Goal: Transaction & Acquisition: Book appointment/travel/reservation

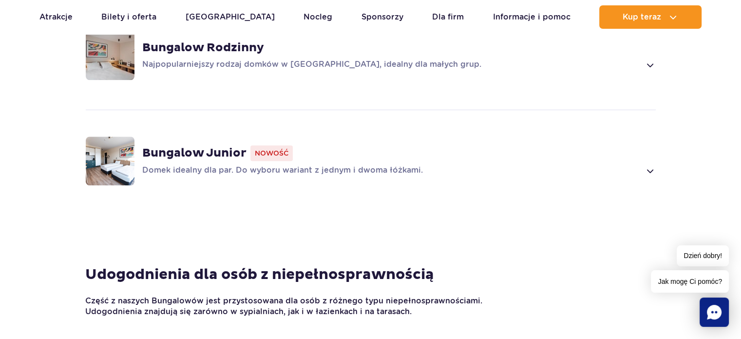
scroll to position [900, 0]
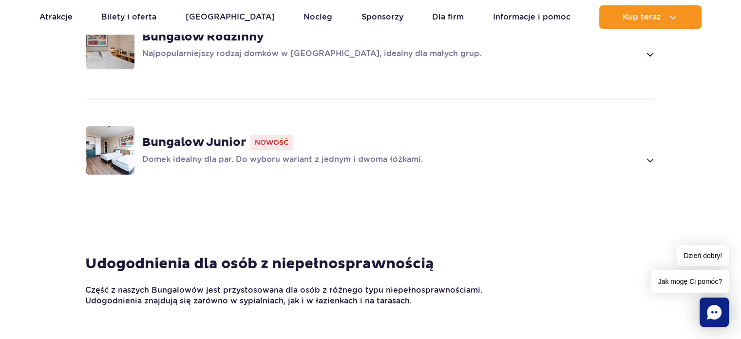
click at [649, 154] on span at bounding box center [649, 160] width 11 height 12
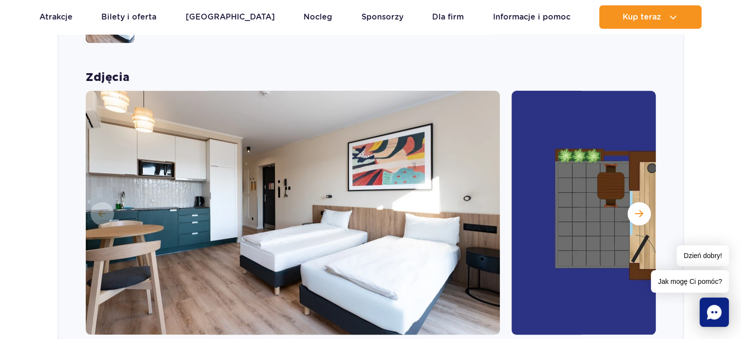
scroll to position [1049, 0]
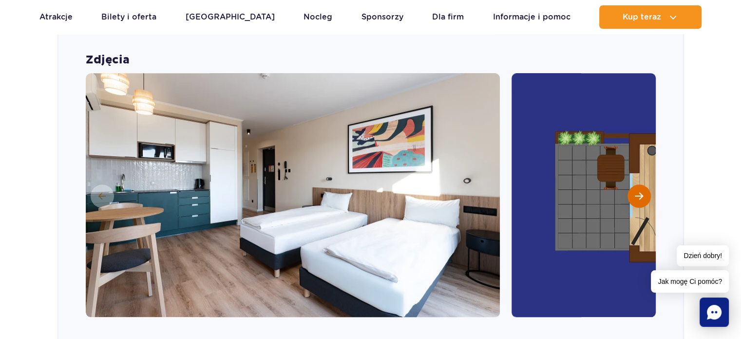
click at [635, 192] on span "Następny slajd" at bounding box center [639, 196] width 8 height 9
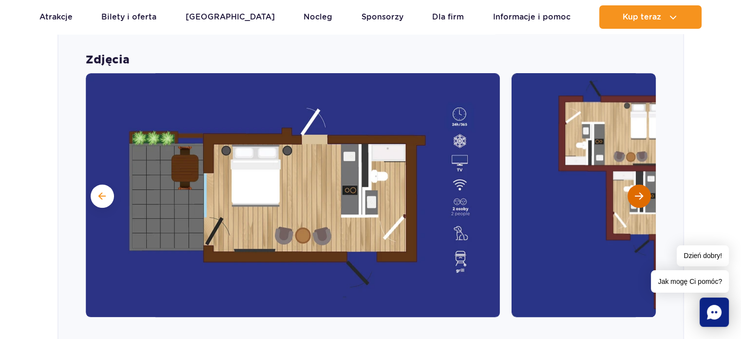
click at [635, 192] on span "Następny slajd" at bounding box center [639, 196] width 8 height 9
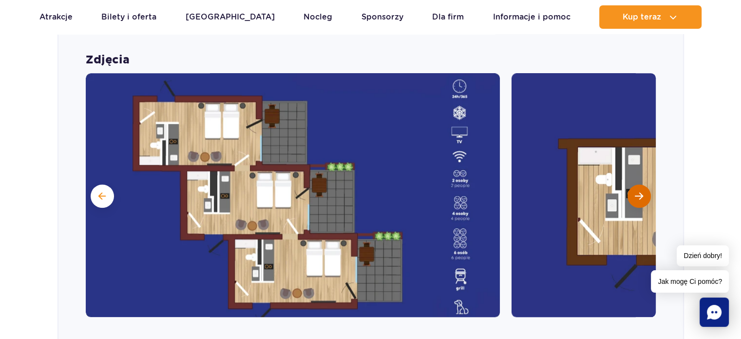
click at [635, 192] on span "Następny slajd" at bounding box center [639, 196] width 8 height 9
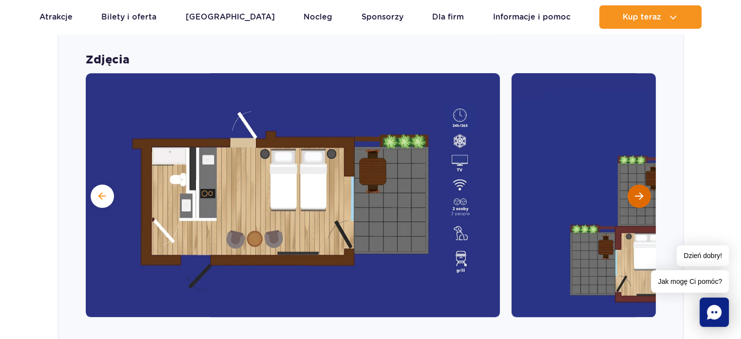
click at [635, 192] on span "Następny slajd" at bounding box center [639, 196] width 8 height 9
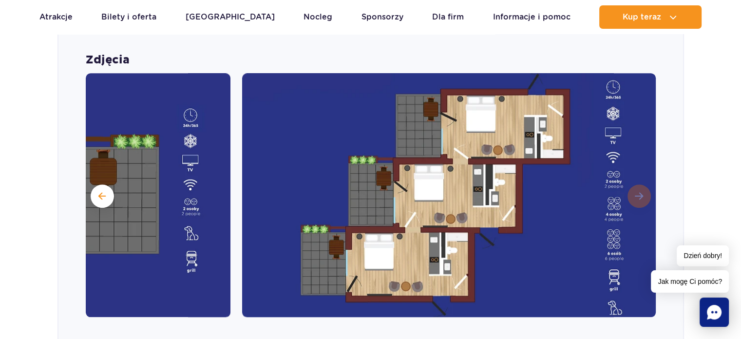
click at [635, 183] on img at bounding box center [449, 195] width 414 height 244
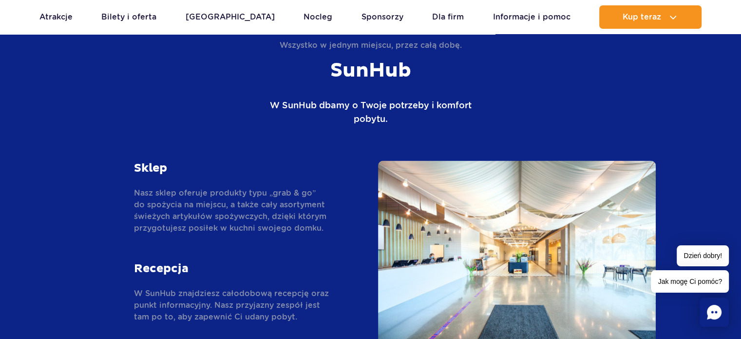
scroll to position [2132, 0]
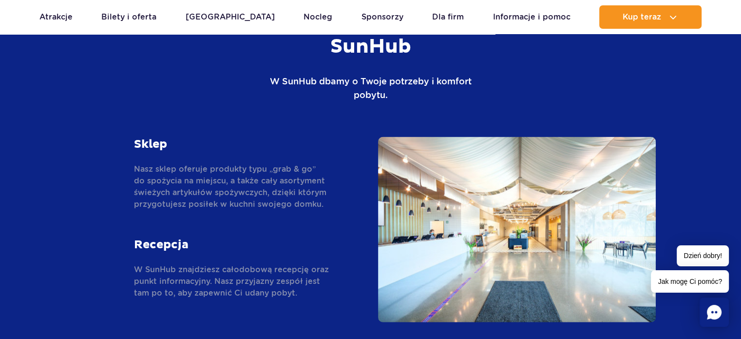
drag, startPoint x: 704, startPoint y: 162, endPoint x: 701, endPoint y: 175, distance: 13.0
click at [701, 175] on section "Wszystko w jednym miejscu, przez całą dobę. SunHub W SunHub dbamy o Twoje potrz…" at bounding box center [370, 186] width 741 height 442
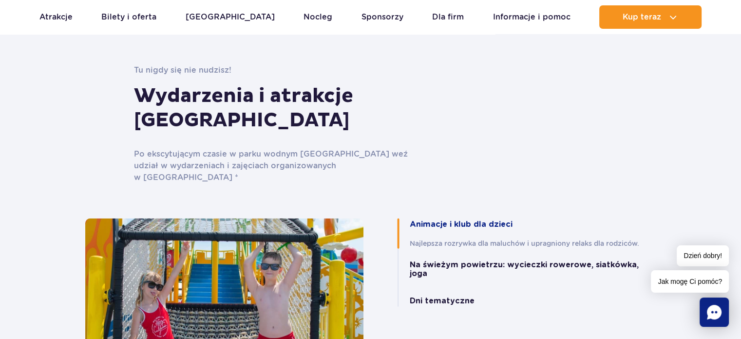
scroll to position [2536, 0]
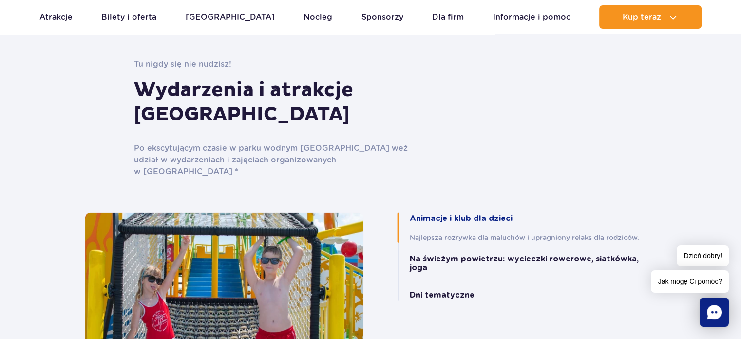
click at [527, 254] on button "Na świeżym powietrzu: wycieczki rowerowe, siatkówka, joga" at bounding box center [533, 263] width 247 height 18
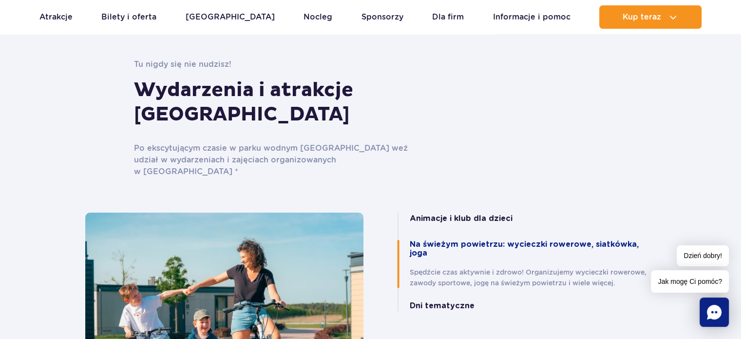
click at [455, 301] on button "Dni tematyczne" at bounding box center [442, 305] width 65 height 9
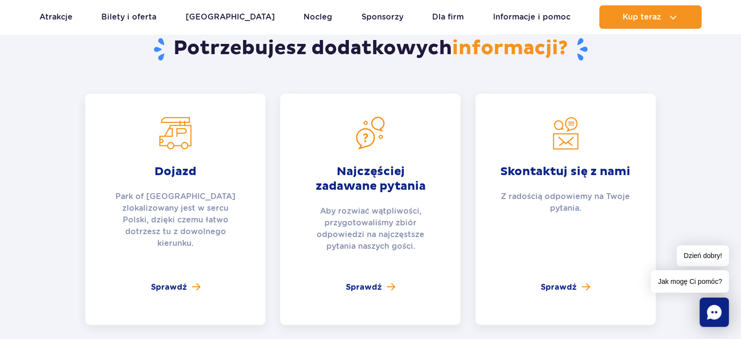
scroll to position [3982, 0]
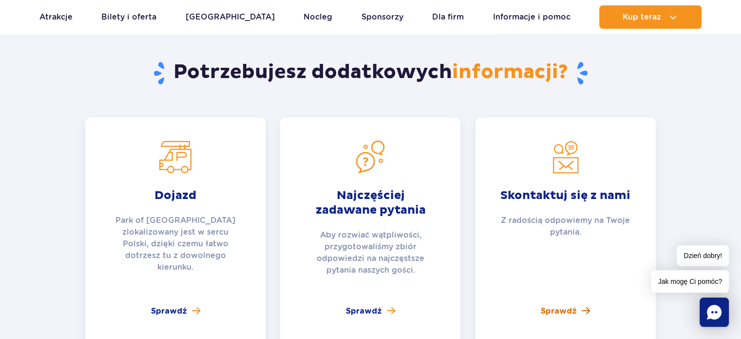
click at [564, 305] on span "Sprawdź" at bounding box center [559, 311] width 36 height 12
click at [363, 305] on span "Sprawdź" at bounding box center [364, 311] width 36 height 12
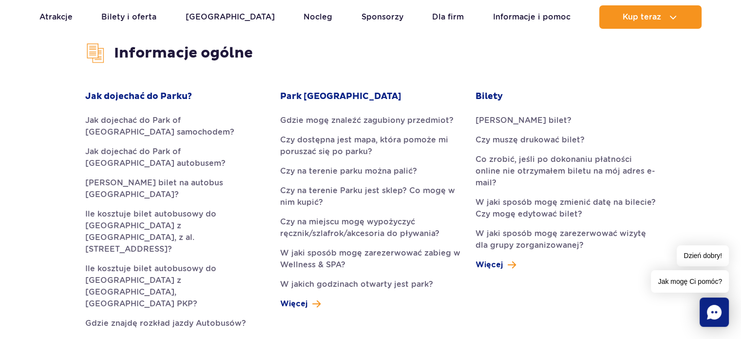
scroll to position [282, 0]
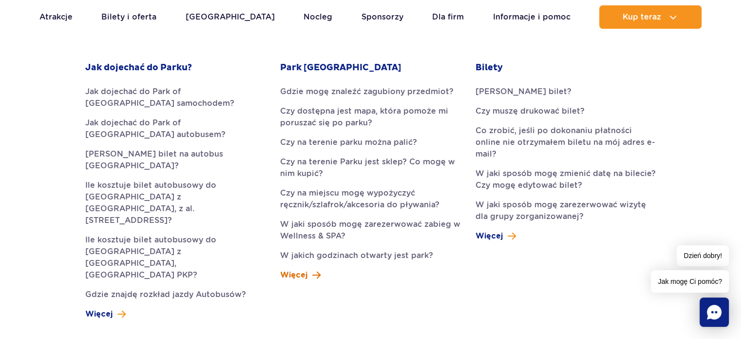
click at [304, 274] on span "Więcej" at bounding box center [293, 275] width 27 height 12
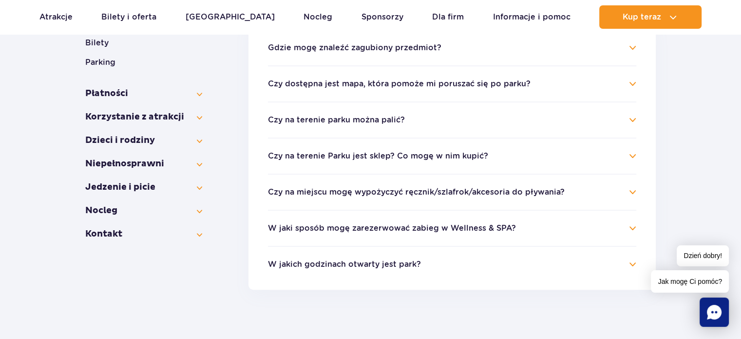
scroll to position [228, 0]
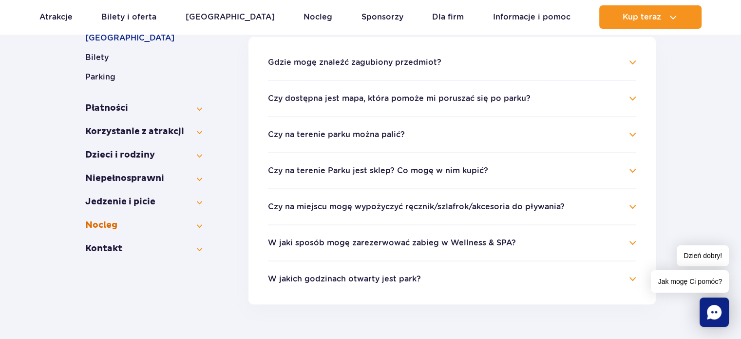
click at [199, 219] on button "Nocleg" at bounding box center [143, 225] width 117 height 12
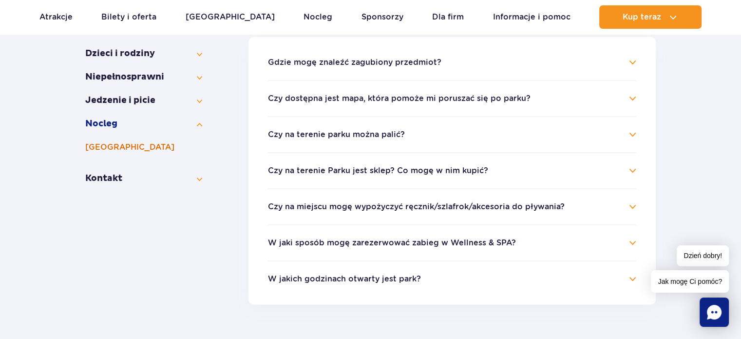
click at [122, 143] on button "[GEOGRAPHIC_DATA]" at bounding box center [143, 147] width 117 height 12
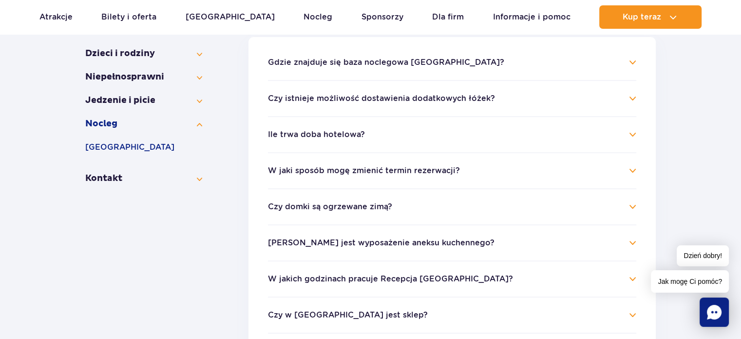
click at [634, 134] on h4 "Ile trwa doba hotelowa?" at bounding box center [452, 135] width 368 height 12
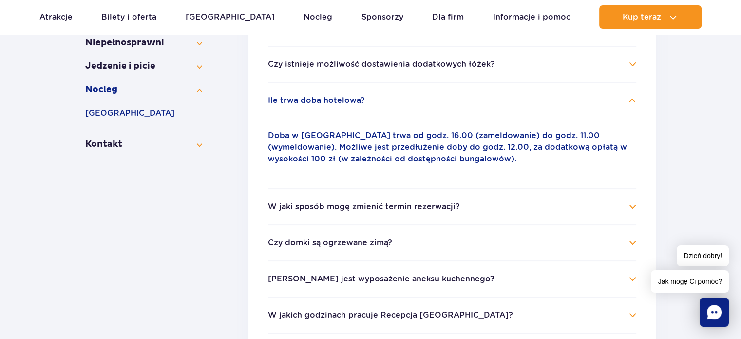
scroll to position [281, 0]
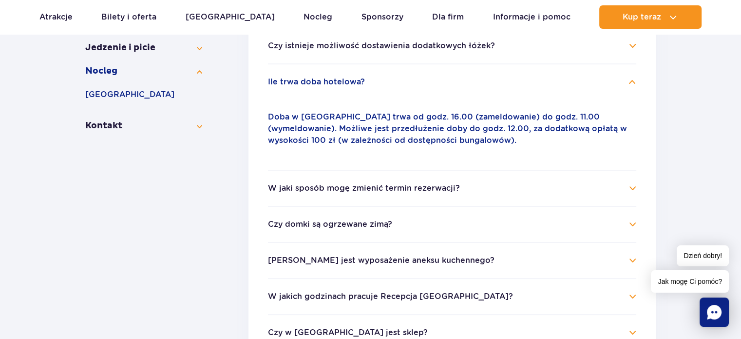
click at [630, 188] on h4 "W jaki sposób mogę zmienić termin rezerwacji?" at bounding box center [452, 188] width 368 height 12
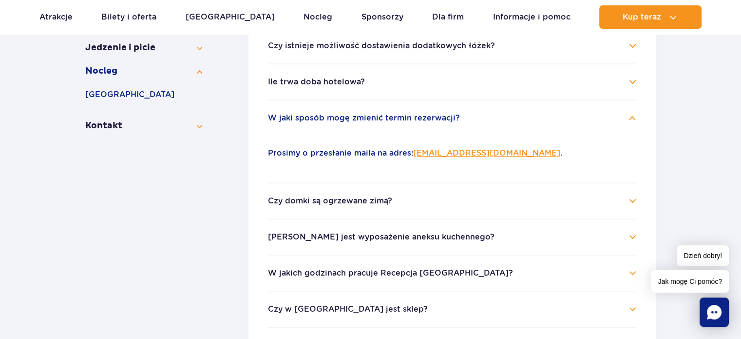
click at [632, 200] on h4 "Czy domki są ogrzewane zimą?" at bounding box center [452, 201] width 368 height 12
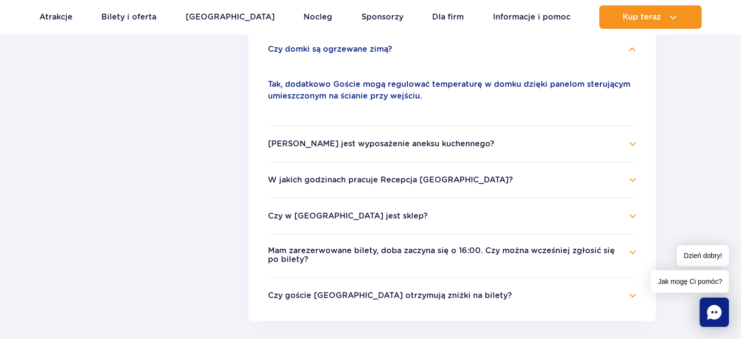
scroll to position [389, 0]
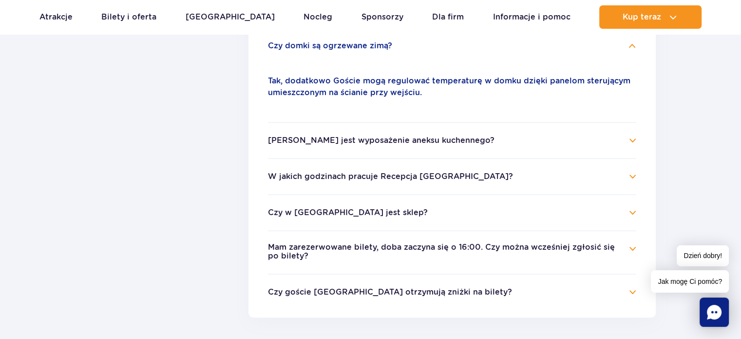
click at [630, 141] on h4 "[PERSON_NAME] jest wyposażenie aneksu kuchennego?" at bounding box center [452, 140] width 368 height 12
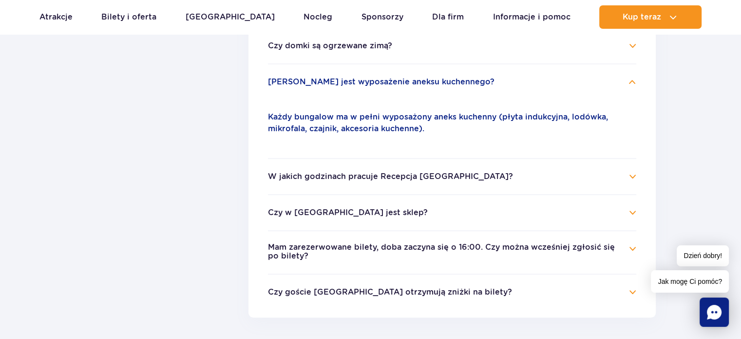
click at [630, 247] on h4 "Mam zarezerwowane bilety, doba zaczyna się o 16:00. Czy można wcześniej zgłosić…" at bounding box center [452, 252] width 368 height 19
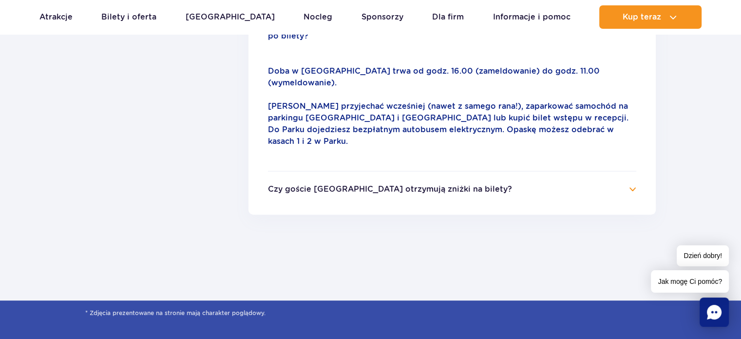
scroll to position [554, 0]
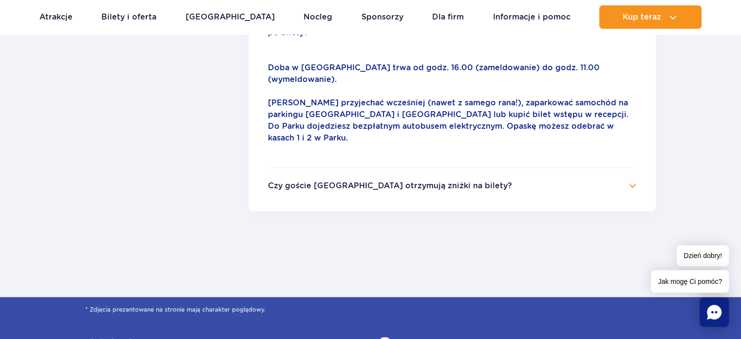
click at [629, 180] on h4 "Czy goście Suntago Village otrzymują zniżki na bilety?" at bounding box center [452, 186] width 368 height 12
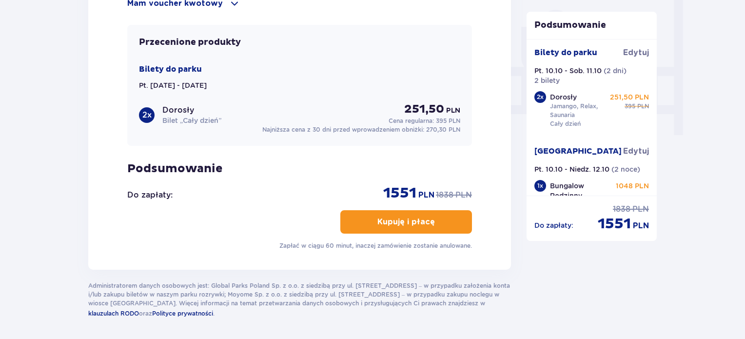
scroll to position [917, 0]
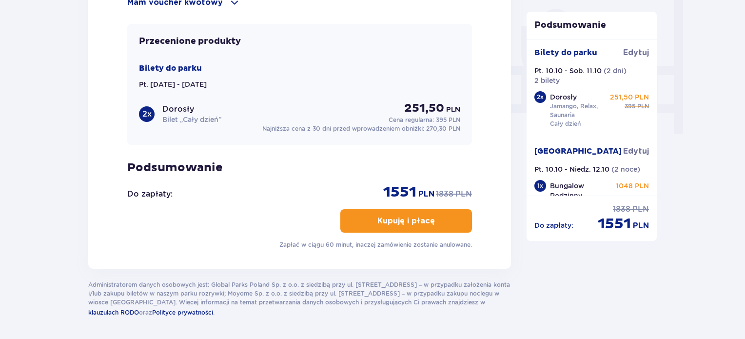
click at [402, 217] on p "Kupuję i płacę" at bounding box center [406, 220] width 58 height 11
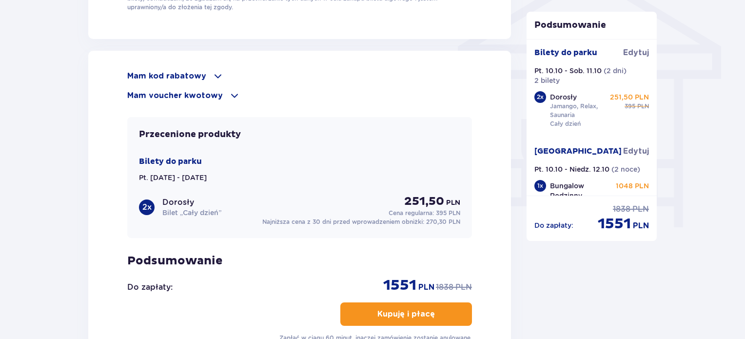
scroll to position [840, 0]
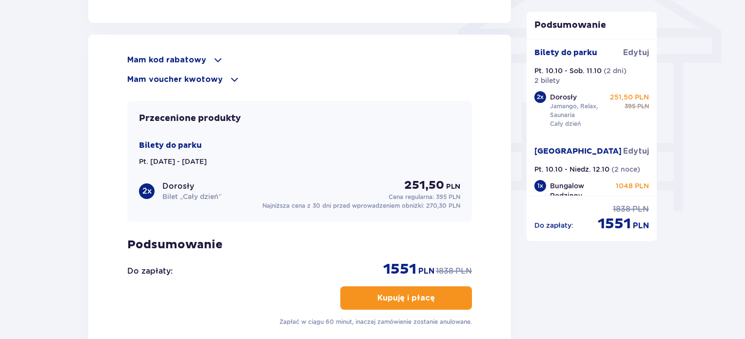
click at [412, 292] on p "Kupuję i płacę" at bounding box center [406, 297] width 58 height 11
click at [412, 295] on p "Kupuję i płacę" at bounding box center [406, 297] width 58 height 11
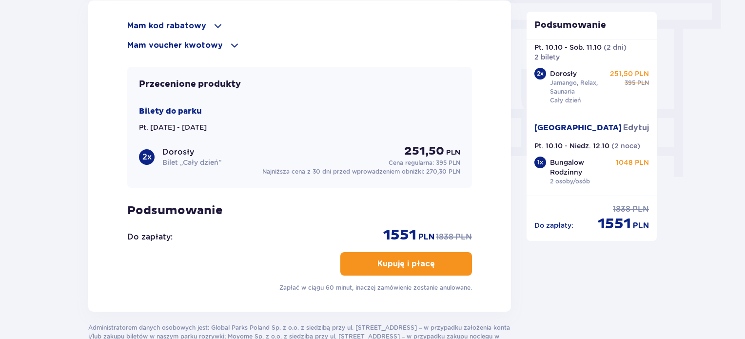
scroll to position [877, 0]
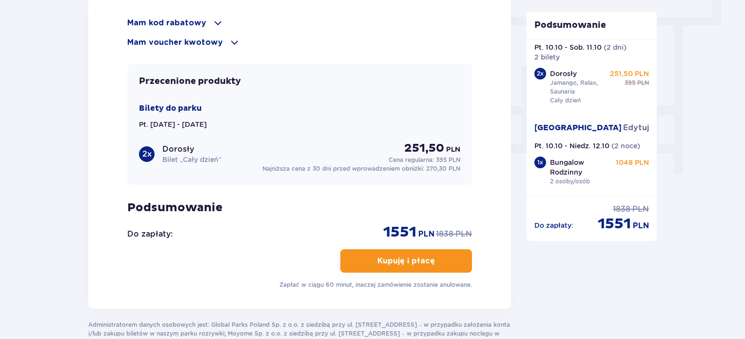
click at [413, 260] on p "Kupuję i płacę" at bounding box center [406, 260] width 58 height 11
click at [398, 257] on p "Kupuję i płacę" at bounding box center [406, 260] width 58 height 11
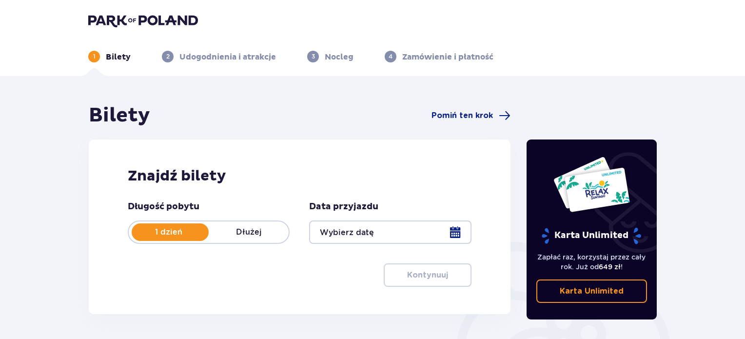
click at [346, 233] on div at bounding box center [390, 231] width 162 height 23
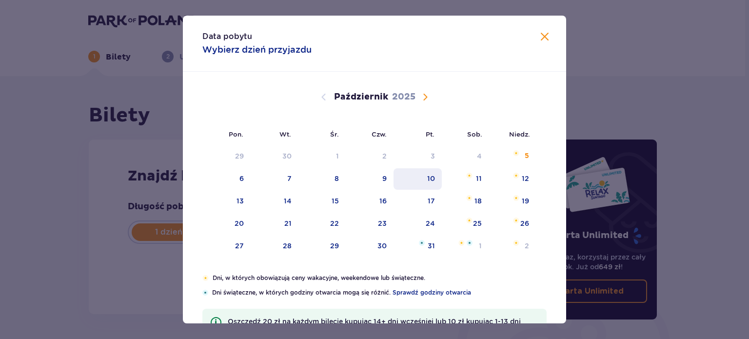
click at [427, 183] on div "10" at bounding box center [431, 178] width 8 height 10
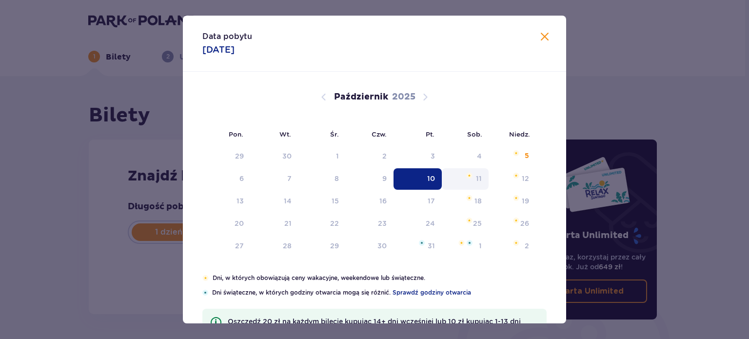
type input "10.10.25"
click at [479, 177] on div "Znajdź bilety Długość pobytu 1 dzień Dłużej Data przyjazdu 10.10.25 Kontynuuj P…" at bounding box center [300, 226] width 422 height 174
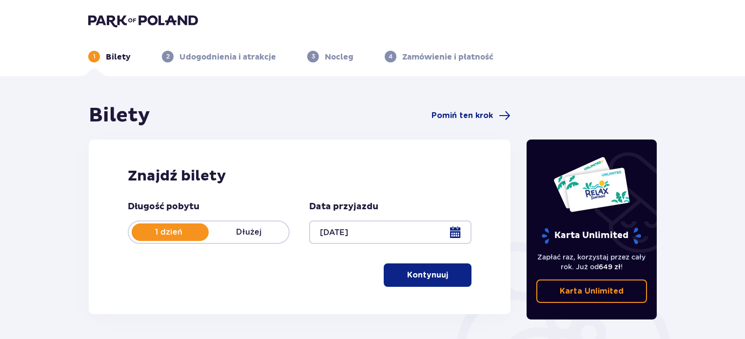
click at [255, 225] on div "1 dzień Dłużej" at bounding box center [209, 231] width 162 height 23
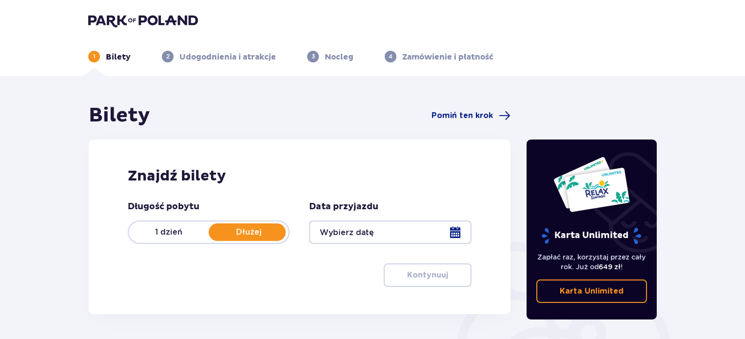
click at [460, 231] on div at bounding box center [390, 231] width 162 height 23
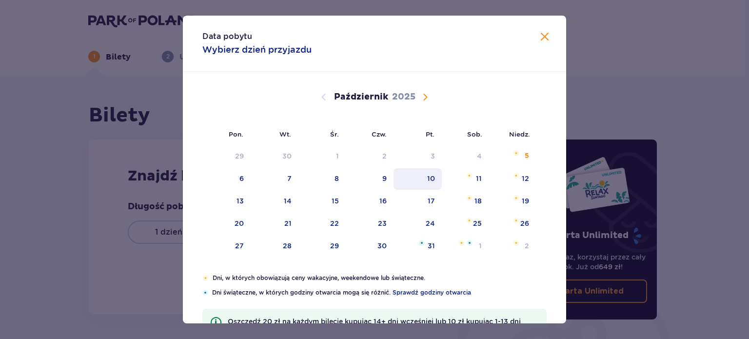
click at [432, 174] on div "10" at bounding box center [431, 178] width 8 height 10
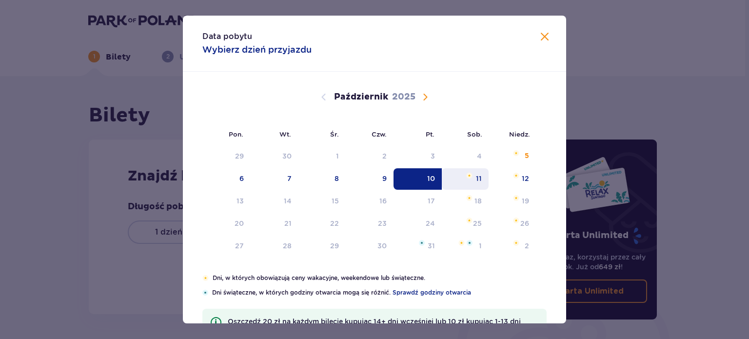
click at [472, 176] on div "11" at bounding box center [465, 178] width 47 height 21
type input "10.10.25 - 11.10.25"
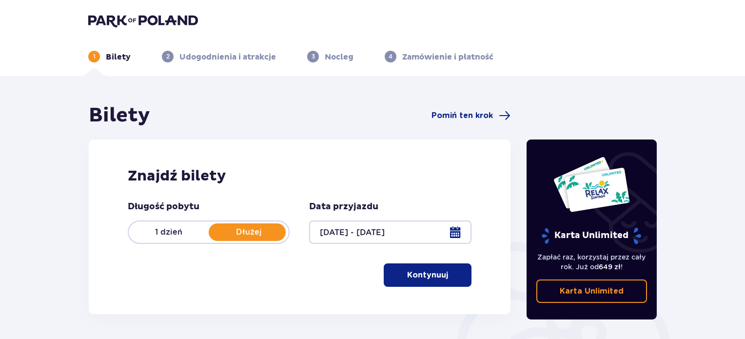
click at [444, 269] on span "button" at bounding box center [450, 275] width 12 height 12
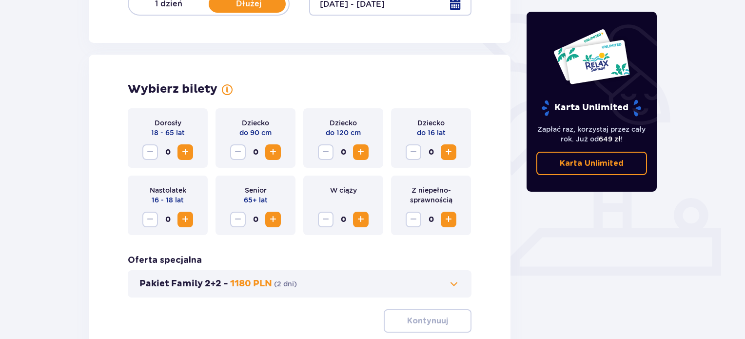
scroll to position [271, 0]
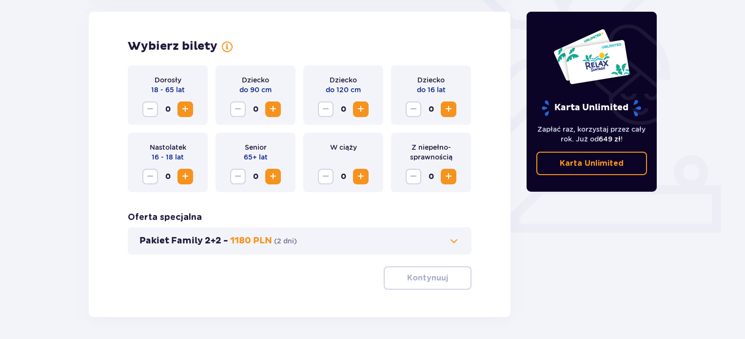
click at [184, 107] on span "Zwiększ" at bounding box center [185, 109] width 12 height 12
click at [419, 278] on p "Kontynuuj" at bounding box center [427, 277] width 41 height 11
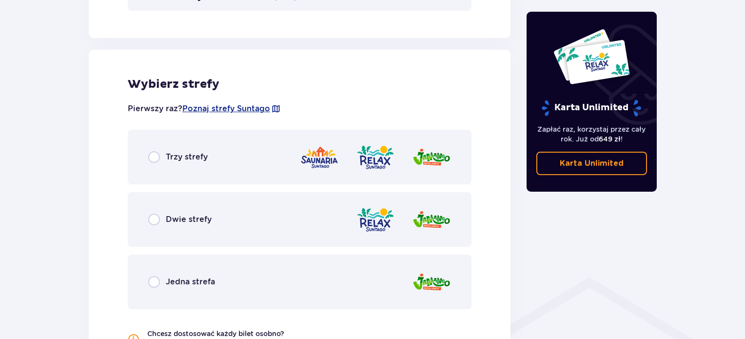
scroll to position [541, 0]
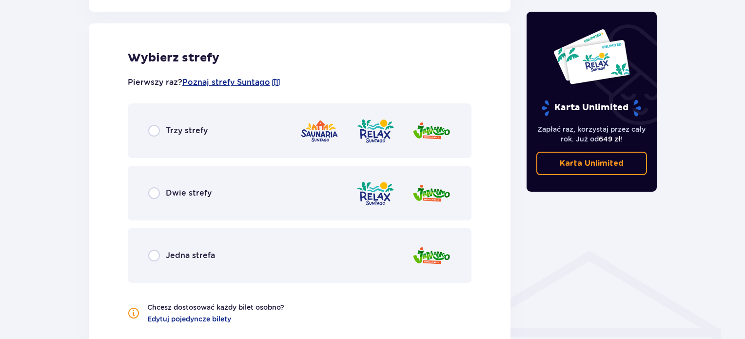
click at [193, 130] on span "Trzy strefy" at bounding box center [187, 130] width 42 height 11
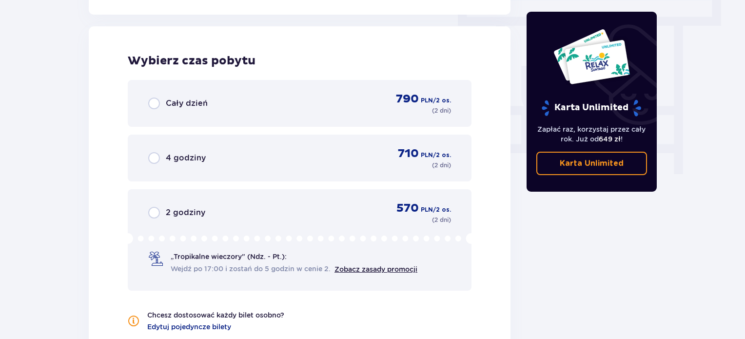
scroll to position [880, 0]
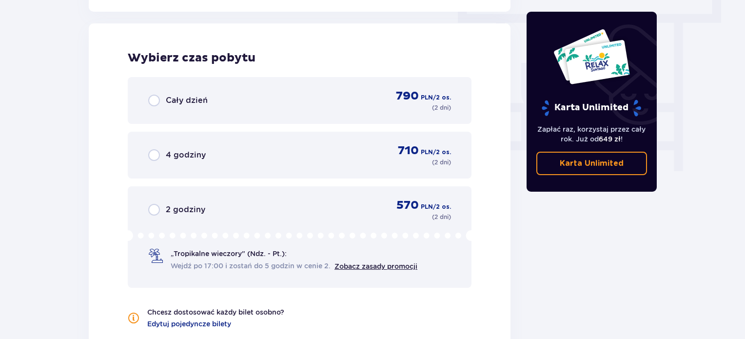
click at [177, 95] on span "Cały dzień" at bounding box center [187, 100] width 42 height 11
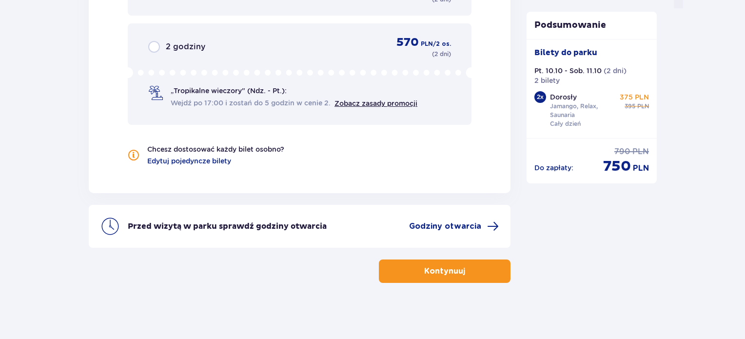
scroll to position [1044, 0]
click at [448, 267] on p "Kontynuuj" at bounding box center [444, 270] width 41 height 11
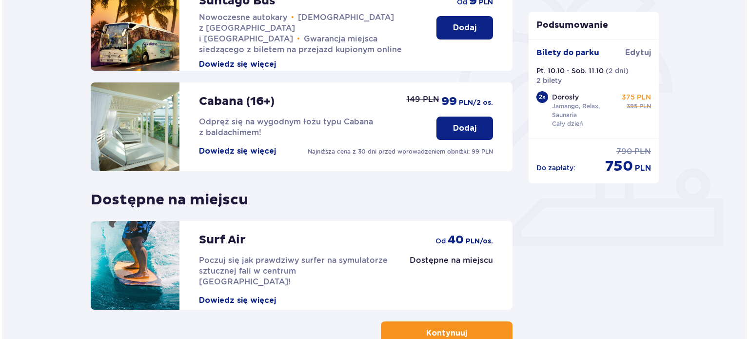
scroll to position [260, 0]
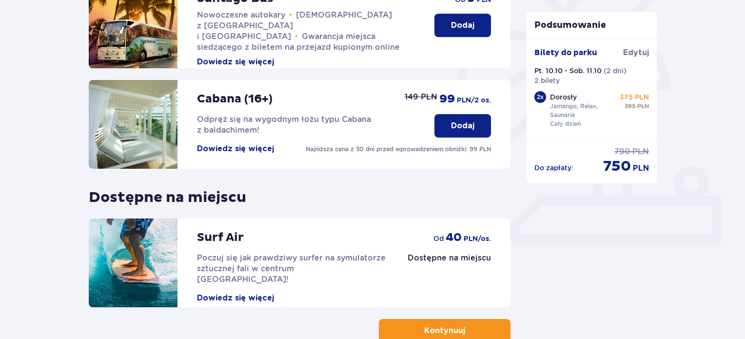
click at [261, 150] on button "Dowiedz się więcej" at bounding box center [235, 148] width 77 height 11
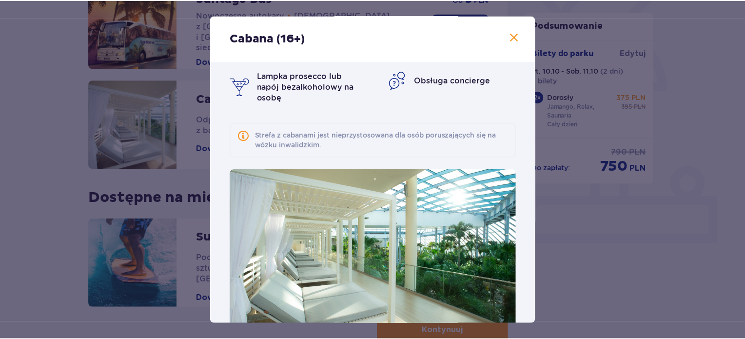
scroll to position [68, 0]
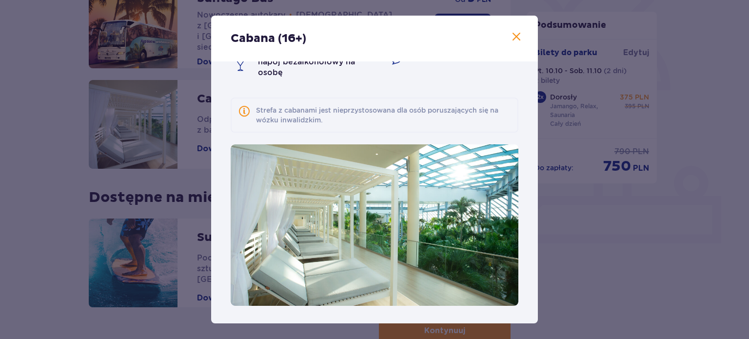
click at [518, 29] on div "Cabana (16+)" at bounding box center [374, 39] width 327 height 46
click at [513, 32] on span at bounding box center [516, 37] width 12 height 12
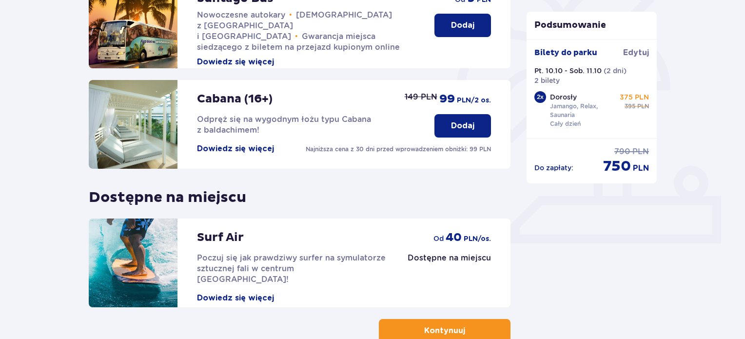
click at [445, 331] on p "Kontynuuj" at bounding box center [444, 330] width 41 height 11
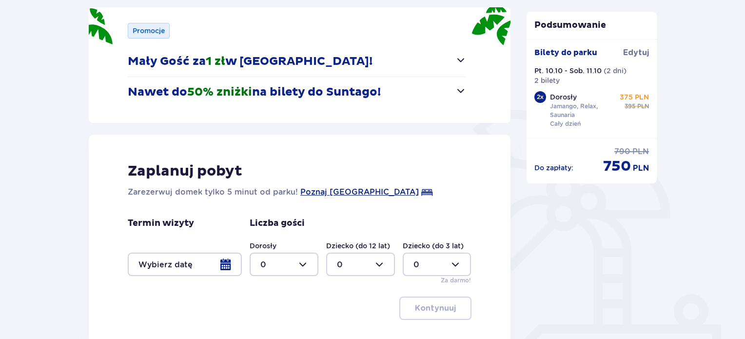
scroll to position [136, 0]
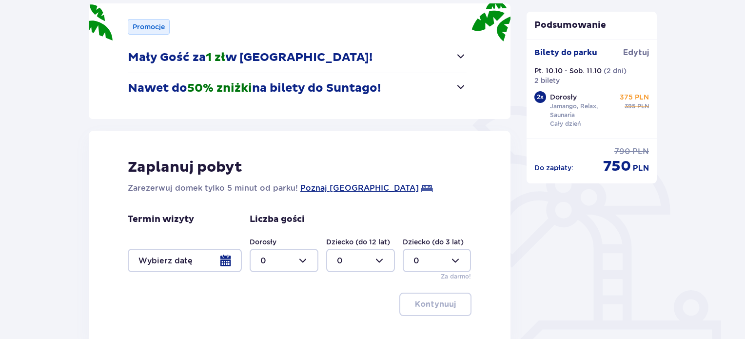
click at [456, 91] on span "button" at bounding box center [461, 87] width 12 height 12
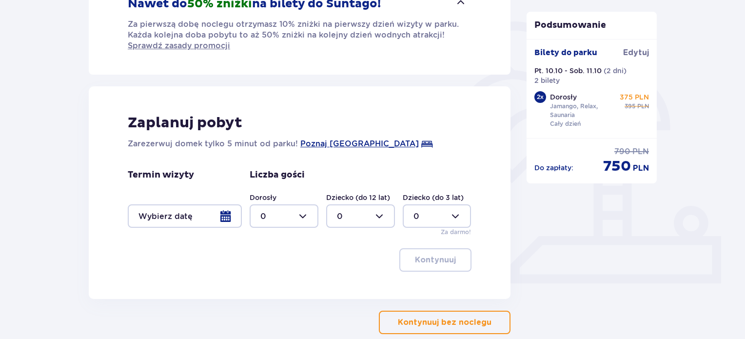
scroll to position [222, 0]
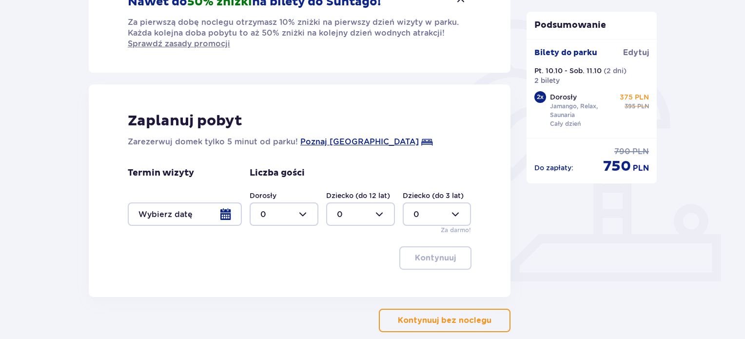
click at [226, 213] on div at bounding box center [185, 213] width 114 height 23
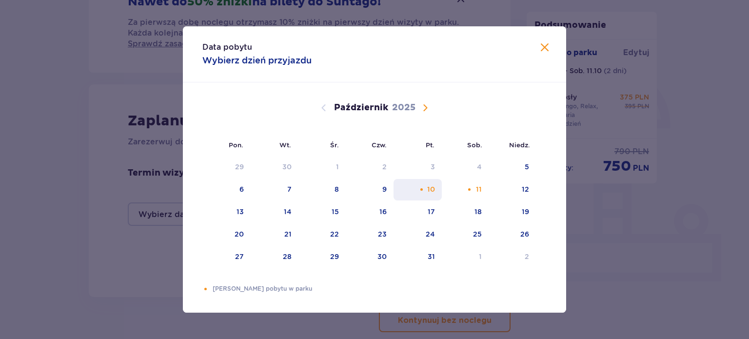
click at [423, 189] on div "Pomarańczowa kropka" at bounding box center [421, 189] width 6 height 6
click at [530, 189] on div "12" at bounding box center [511, 189] width 47 height 21
type input "10.10.25 - 12.10.25"
click at [530, 189] on div "12" at bounding box center [511, 189] width 47 height 21
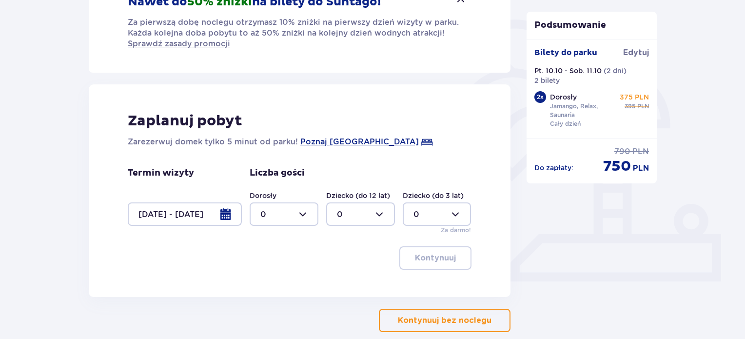
click at [309, 215] on div at bounding box center [284, 213] width 69 height 23
click at [265, 285] on div "2" at bounding box center [283, 284] width 47 height 11
type input "2"
click at [441, 254] on p "Kontynuuj" at bounding box center [435, 257] width 41 height 11
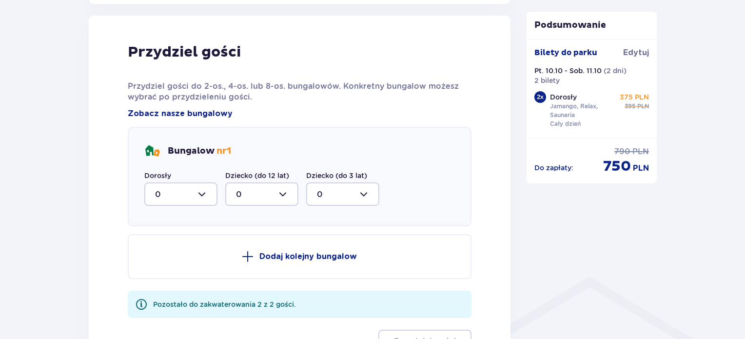
scroll to position [519, 0]
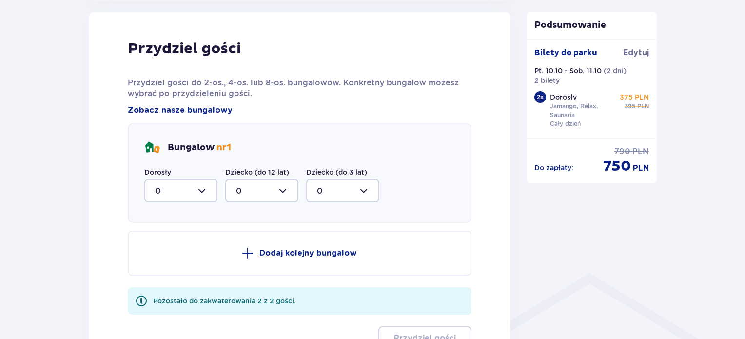
click at [204, 190] on div at bounding box center [180, 190] width 73 height 23
click at [168, 262] on div "2" at bounding box center [181, 261] width 52 height 11
type input "2"
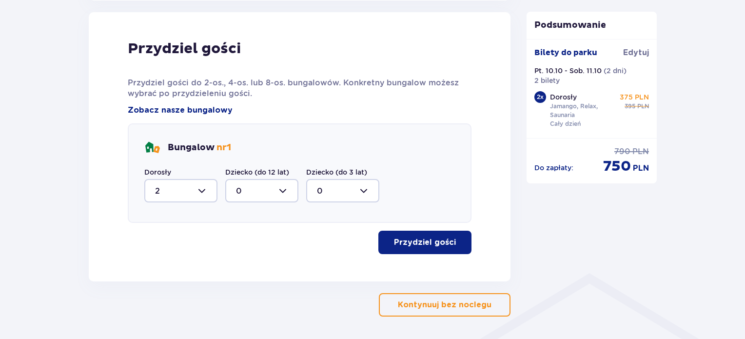
click at [435, 240] on p "Przydziel gości" at bounding box center [425, 242] width 62 height 11
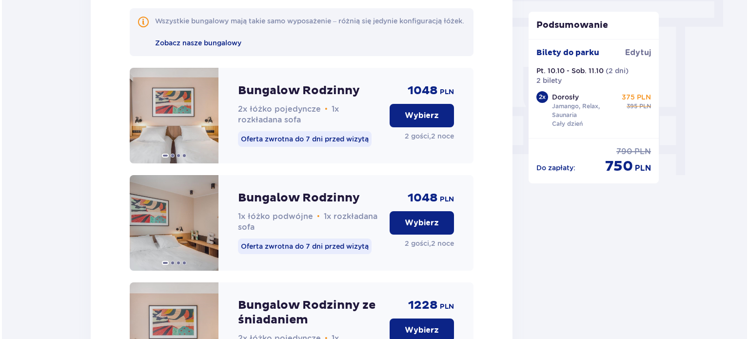
scroll to position [878, 0]
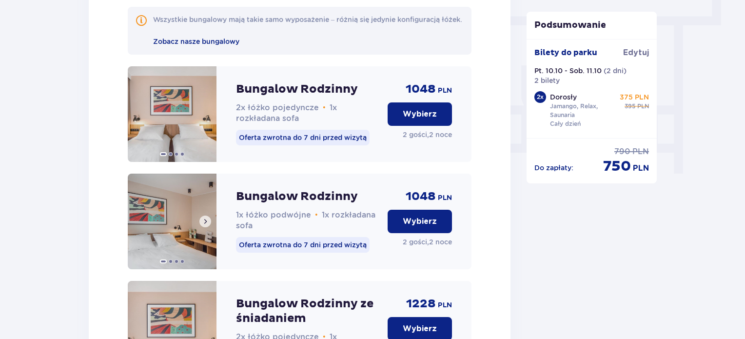
click at [207, 225] on span at bounding box center [205, 221] width 8 height 8
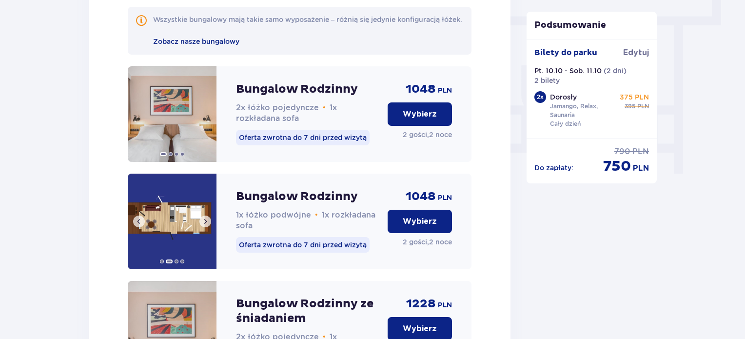
click at [173, 227] on img at bounding box center [172, 221] width 89 height 96
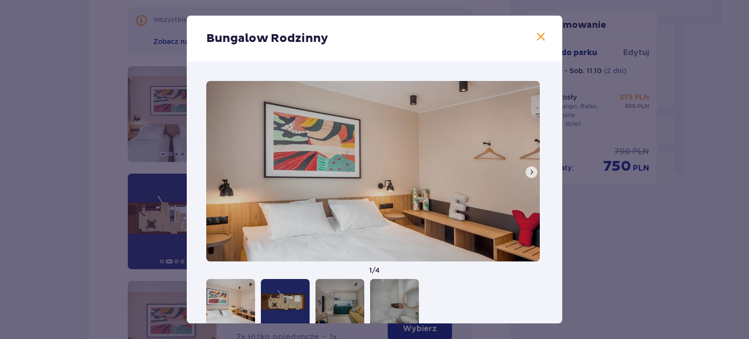
click at [525, 162] on img at bounding box center [372, 171] width 333 height 180
click at [529, 175] on span at bounding box center [531, 172] width 8 height 8
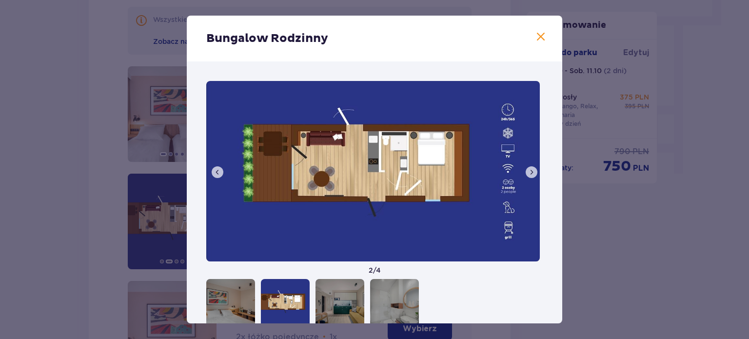
click at [529, 175] on span at bounding box center [531, 172] width 8 height 8
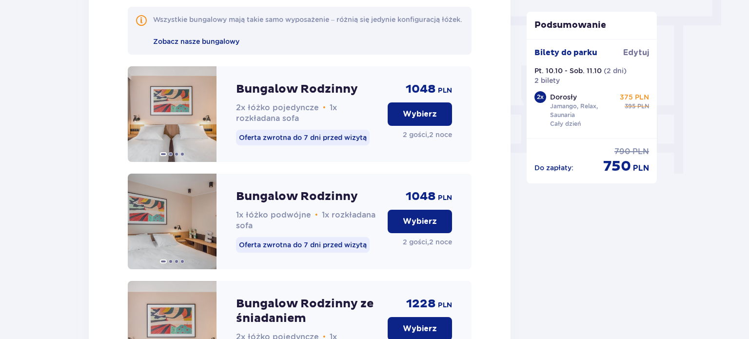
click at [418, 227] on p "Wybierz" at bounding box center [420, 221] width 34 height 11
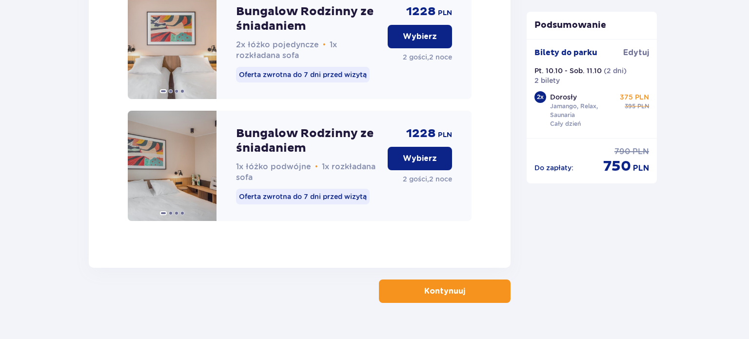
scroll to position [1203, 0]
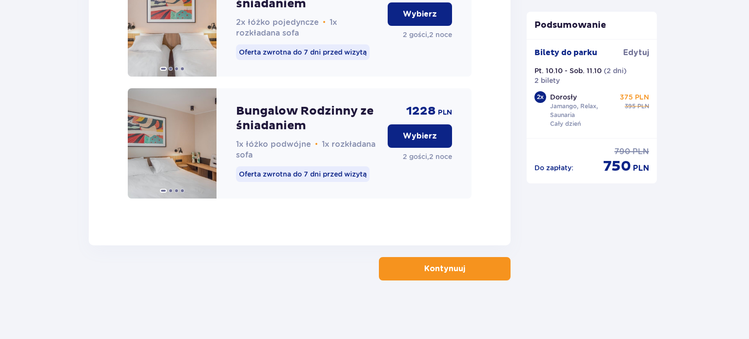
click at [450, 270] on p "Kontynuuj" at bounding box center [444, 268] width 41 height 11
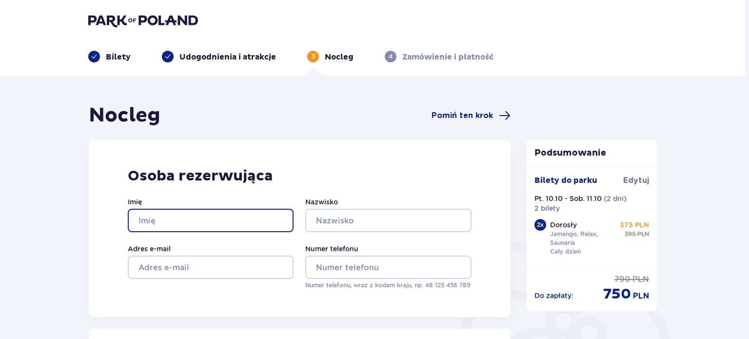
click at [278, 221] on input "Imię" at bounding box center [211, 220] width 166 height 23
type input "PAWEŁ"
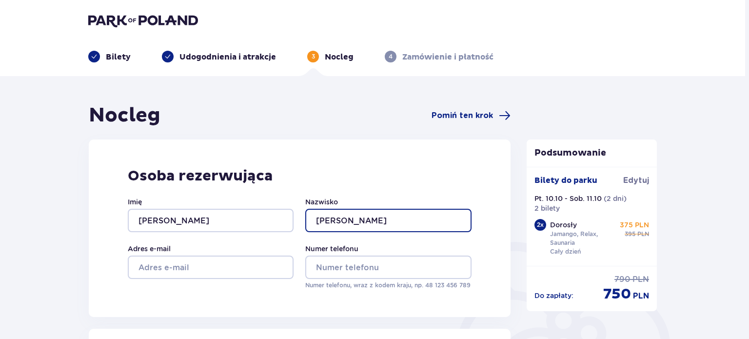
click at [306, 214] on input "AJEWSKI" at bounding box center [388, 220] width 166 height 23
type input "GAJEWSKI"
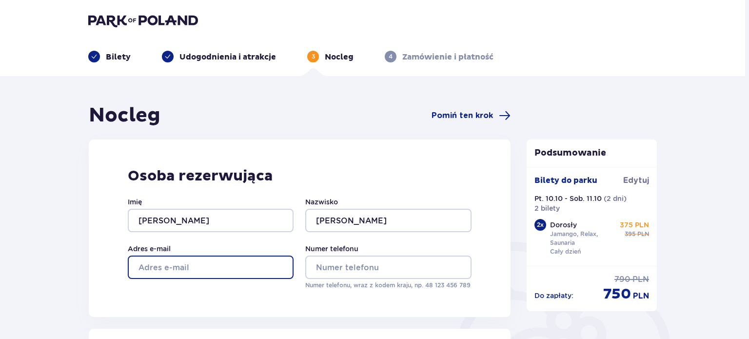
click at [258, 271] on input "Adres e-mail" at bounding box center [211, 266] width 166 height 23
type input "misjonarz1@poczta.onet.pl"
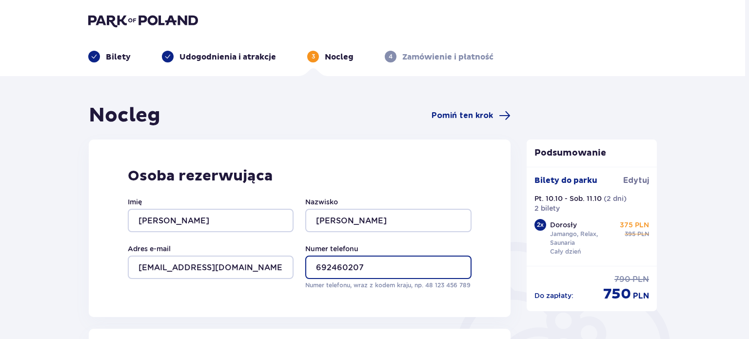
type input "692460207"
click at [744, 95] on html "Bilety Udogodnienia i atrakcje 3 Nocleg 4 Zamówienie i płatność Nocleg Pomiń te…" at bounding box center [374, 169] width 749 height 339
click at [744, 306] on html "Bilety Udogodnienia i atrakcje 3 Nocleg 4 Zamówienie i płatność Nocleg Pomiń te…" at bounding box center [374, 169] width 749 height 339
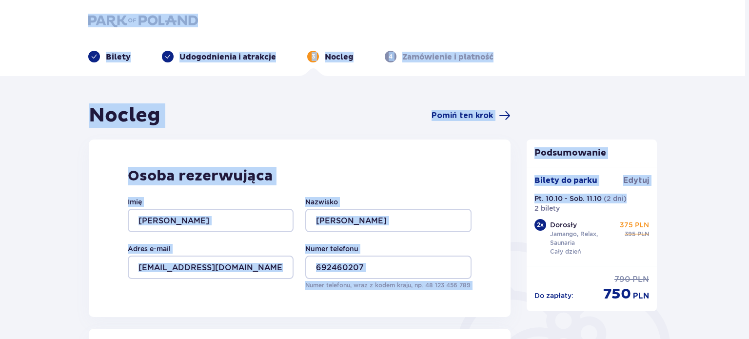
drag, startPoint x: 746, startPoint y: 21, endPoint x: 743, endPoint y: 203, distance: 181.8
click at [743, 203] on html "Bilety Udogodnienia i atrakcje 3 Nocleg 4 Zamówienie i płatność Nocleg Pomiń te…" at bounding box center [374, 169] width 749 height 339
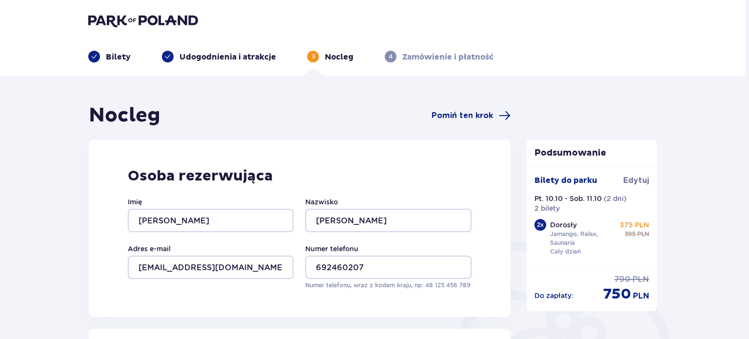
click at [467, 302] on div "Osoba rezerwująca Imię PAWEŁ Nazwisko GAJEWSKI Adres e-mail misjonarz1@poczta.o…" at bounding box center [300, 227] width 422 height 177
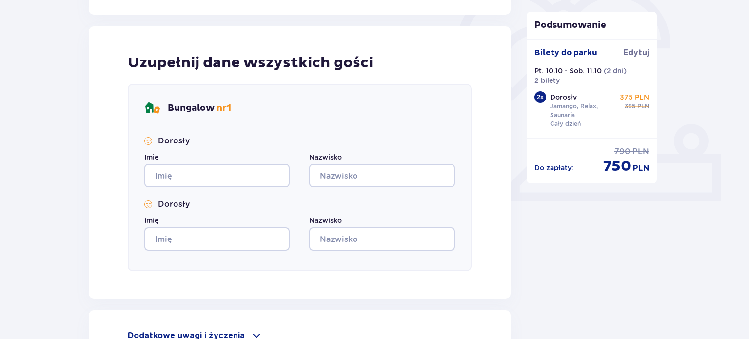
scroll to position [304, 0]
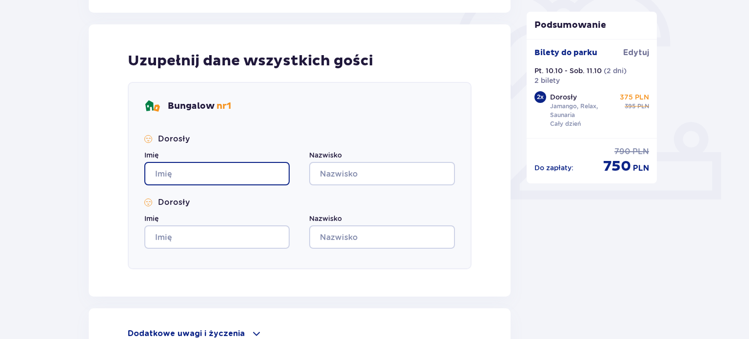
click at [219, 173] on input "Imię" at bounding box center [216, 173] width 145 height 23
type input "PAWEŁ"
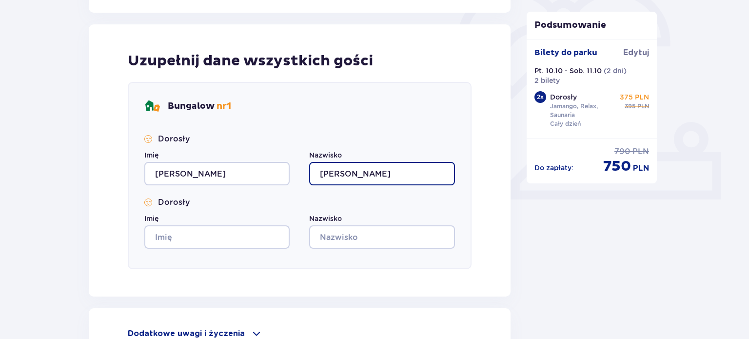
type input "GAJEWSKI"
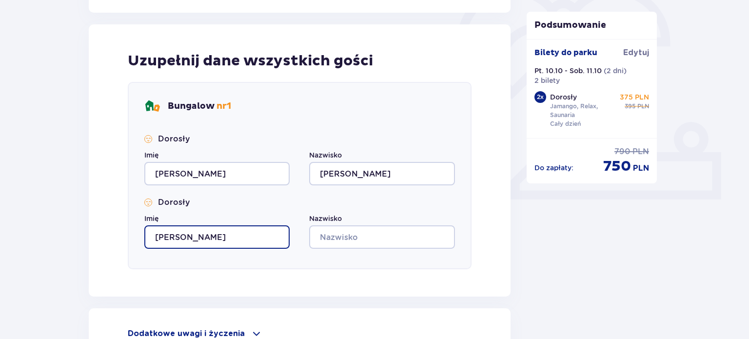
type input "KATARZYNA"
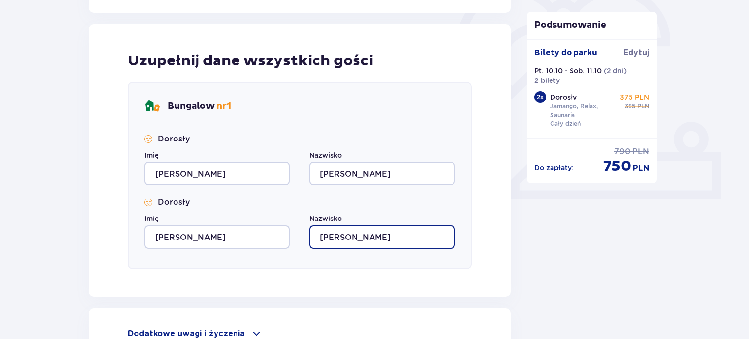
type input "GAJEWSKA"
click at [655, 217] on div "Podsumowanie Dodano bilety do zamówienia Bilety do parku Edytuj Pt. 10.10 - Sob…" at bounding box center [592, 96] width 146 height 595
click at [488, 294] on div "Uzupełnij dane wszystkich gości Bungalow nr 1 Dorosły Imię PAWEŁ Nazwisko GAJEW…" at bounding box center [300, 160] width 422 height 272
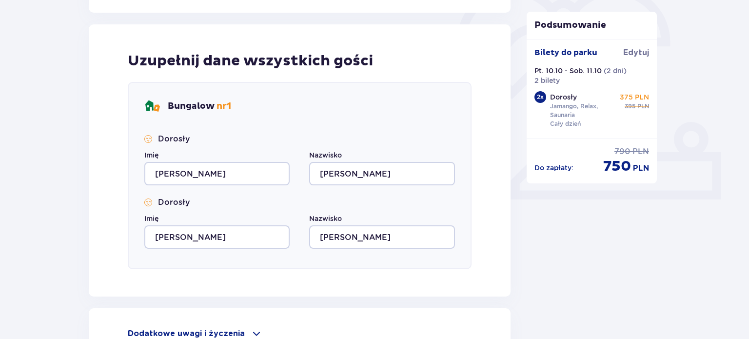
scroll to position [0, 0]
click at [651, 327] on div "Podsumowanie Dodano bilety do zamówienia Bilety do parku Edytuj Pt. 10.10 - Sob…" at bounding box center [592, 96] width 146 height 595
drag, startPoint x: 651, startPoint y: 327, endPoint x: 703, endPoint y: 273, distance: 74.8
click at [703, 273] on div "Nocleg Pomiń ten krok Osoba rezerwująca Imię PAWEŁ Nazwisko GAJEWSKI Adres e-ma…" at bounding box center [372, 112] width 745 height 680
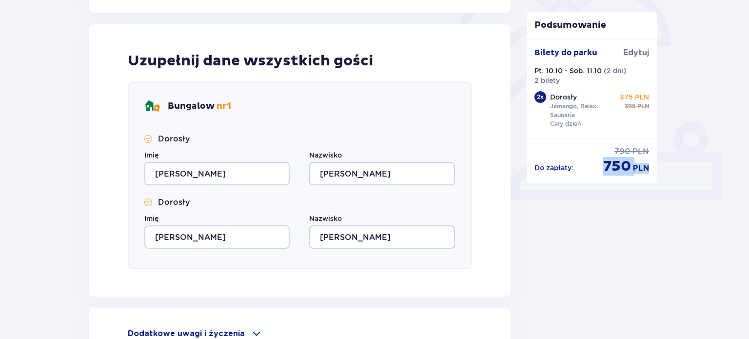
click at [705, 271] on div "Nocleg Pomiń ten krok Osoba rezerwująca Imię PAWEŁ Nazwisko GAJEWSKI Adres e-ma…" at bounding box center [372, 112] width 745 height 680
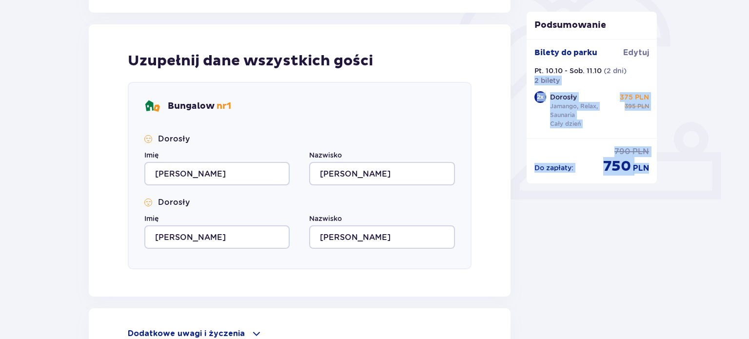
drag, startPoint x: 748, startPoint y: 20, endPoint x: 748, endPoint y: 205, distance: 184.7
click at [660, 243] on div "Podsumowanie Dodano bilety do zamówienia Bilety do parku Edytuj Pt. 10.10 - Sob…" at bounding box center [592, 96] width 146 height 595
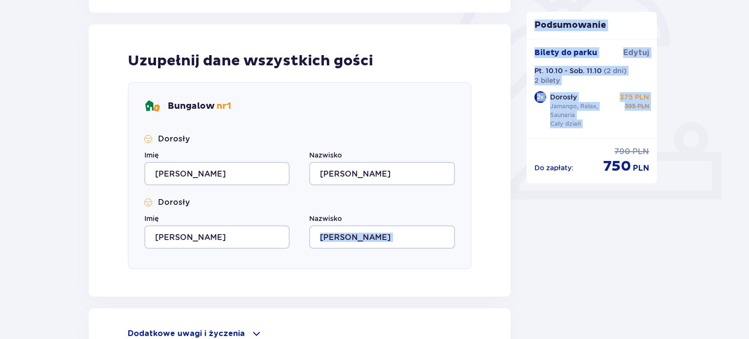
drag, startPoint x: 526, startPoint y: 248, endPoint x: 470, endPoint y: 249, distance: 56.1
click at [470, 249] on div "Nocleg Pomiń ten krok Osoba rezerwująca Imię PAWEŁ Nazwisko GAJEWSKI Adres e-ma…" at bounding box center [372, 96] width 584 height 595
click at [470, 249] on div "Bungalow nr 1 Dorosły Imię PAWEŁ Nazwisko GAJEWSKI Dorosły Imię KATARZYNA Nazwi…" at bounding box center [300, 175] width 344 height 187
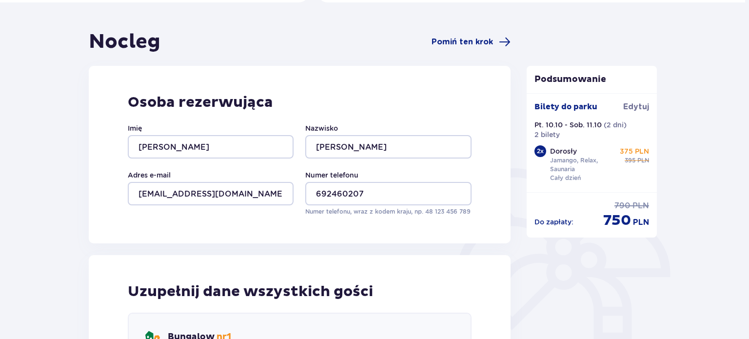
scroll to position [52, 0]
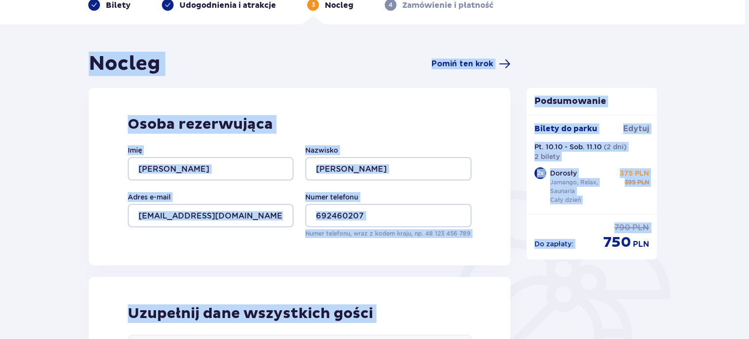
drag, startPoint x: 748, startPoint y: 22, endPoint x: 567, endPoint y: 357, distance: 380.1
click at [567, 287] on html "Bilety Udogodnienia i atrakcje 3 Nocleg 4 Zamówienie i płatność Nocleg Pomiń te…" at bounding box center [374, 117] width 749 height 339
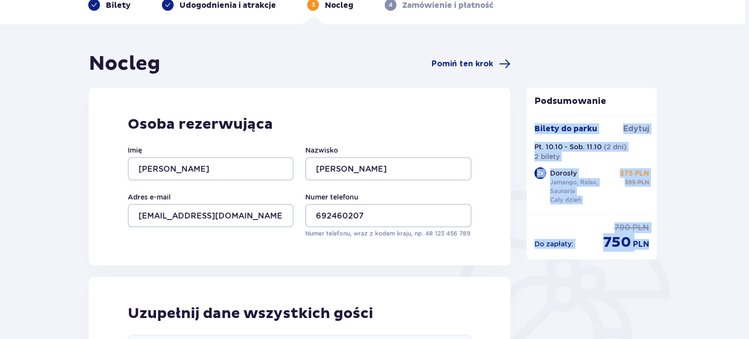
drag, startPoint x: 744, startPoint y: 91, endPoint x: 747, endPoint y: 270, distance: 179.3
click at [744, 270] on html "Bilety Udogodnienia i atrakcje 3 Nocleg 4 Zamówienie i płatność Nocleg Pomiń te…" at bounding box center [374, 117] width 749 height 339
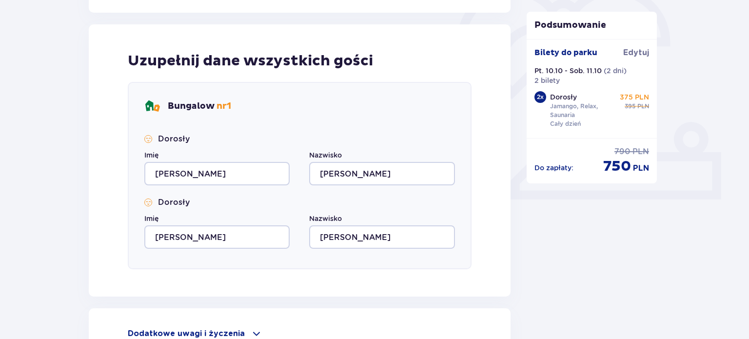
scroll to position [78, 0]
drag, startPoint x: 748, startPoint y: 128, endPoint x: 714, endPoint y: 158, distance: 45.2
click at [517, 235] on div "Nocleg Pomiń ten krok Osoba rezerwująca Imię PAWEŁ Nazwisko GAJEWSKI Adres e-ma…" at bounding box center [299, 96] width 437 height 595
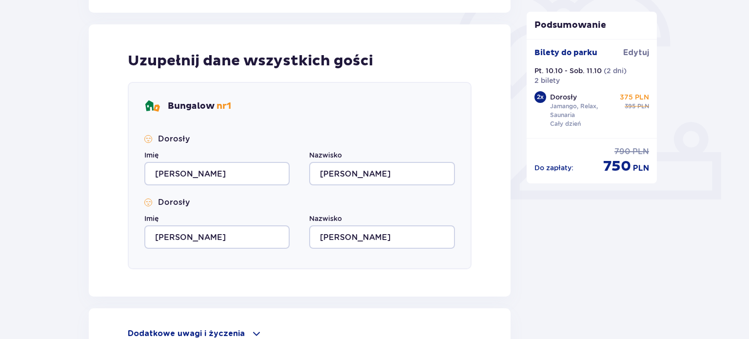
click at [466, 104] on div "Bungalow nr 1 Dorosły Imię PAWEŁ Nazwisko GAJEWSKI Dorosły Imię KATARZYNA Nazwi…" at bounding box center [300, 175] width 344 height 187
click at [481, 160] on div "Uzupełnij dane wszystkich gości Bungalow nr 1 Dorosły Imię PAWEŁ Nazwisko GAJEW…" at bounding box center [300, 160] width 422 height 272
click at [245, 335] on div "Dodatkowe uwagi i życzenia" at bounding box center [300, 333] width 344 height 12
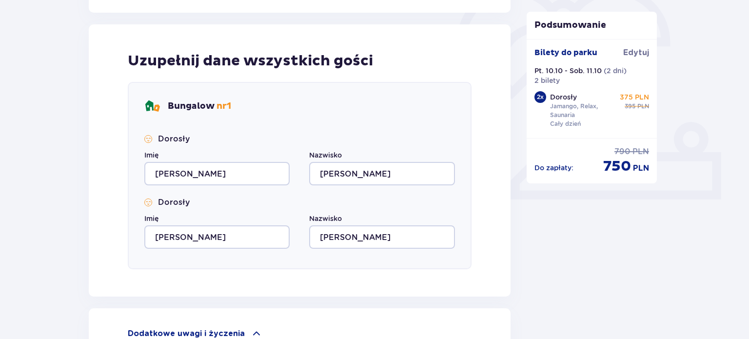
scroll to position [0, 0]
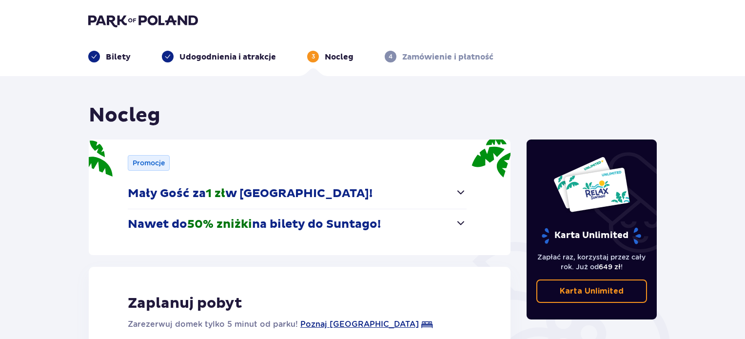
scroll to position [198, 0]
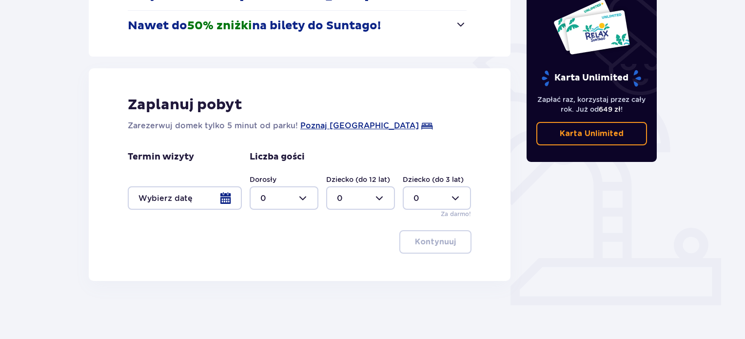
click at [574, 197] on div "Karta Unlimited Zapłać raz, korzystaj przez cały rok. Już od 649 zł ! Karta Unl…" at bounding box center [592, 93] width 146 height 376
